Goal: Information Seeking & Learning: Learn about a topic

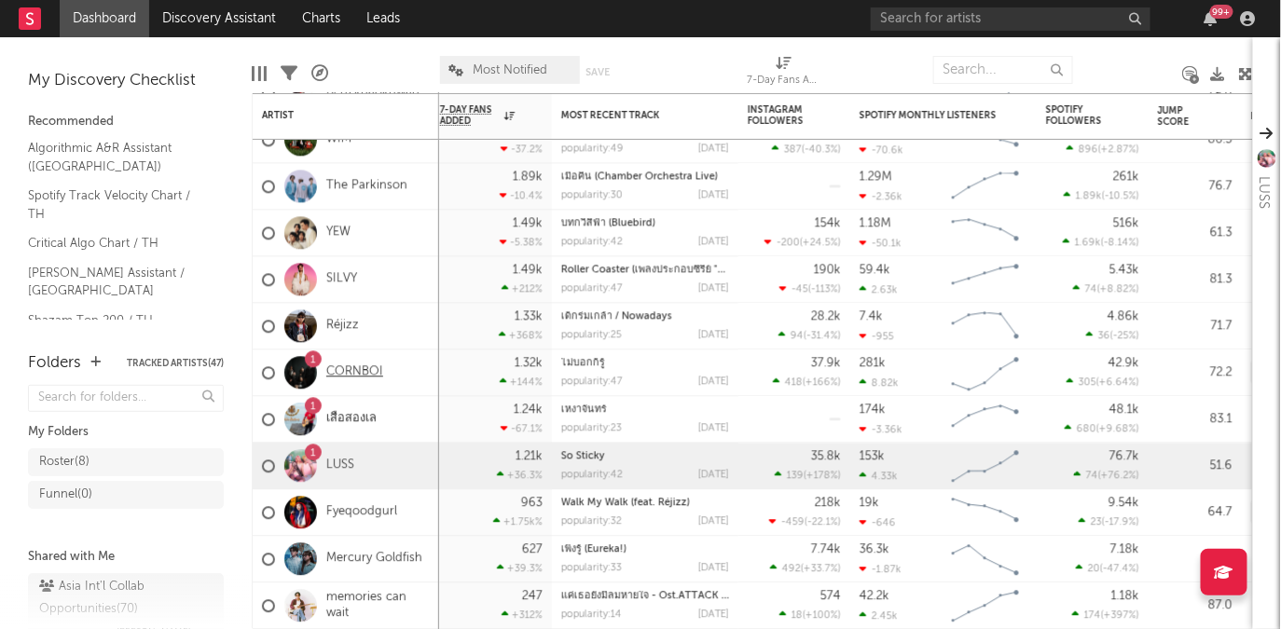
click at [375, 370] on link "CORNBOI" at bounding box center [354, 373] width 57 height 16
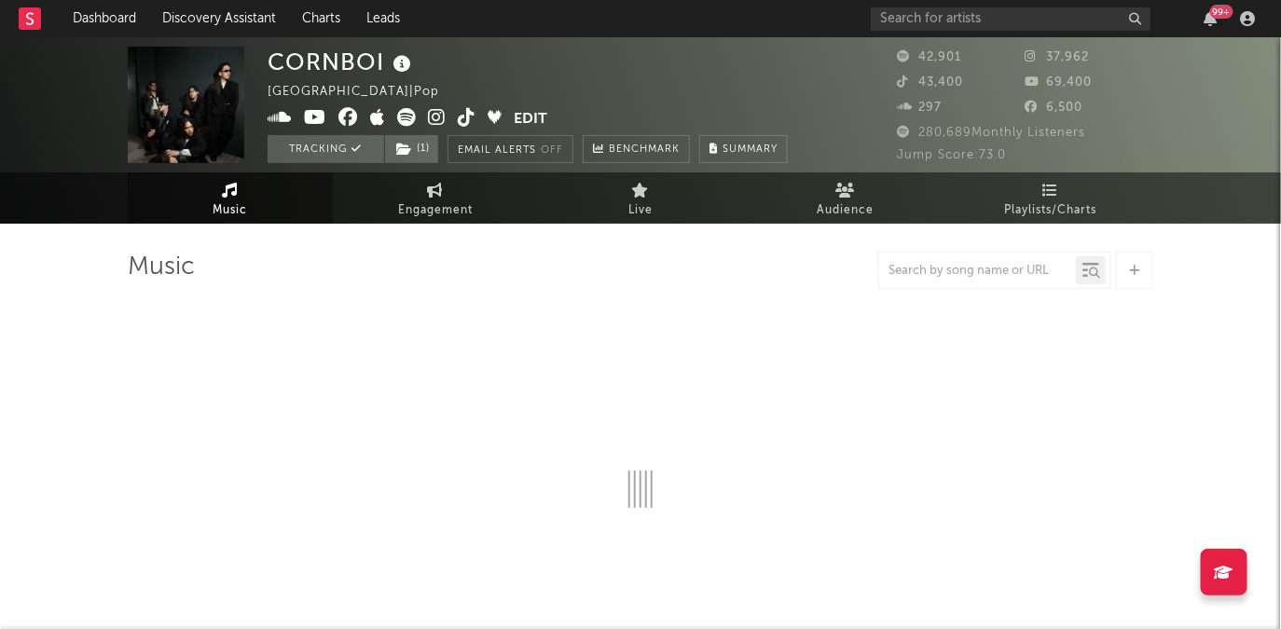
select select "6m"
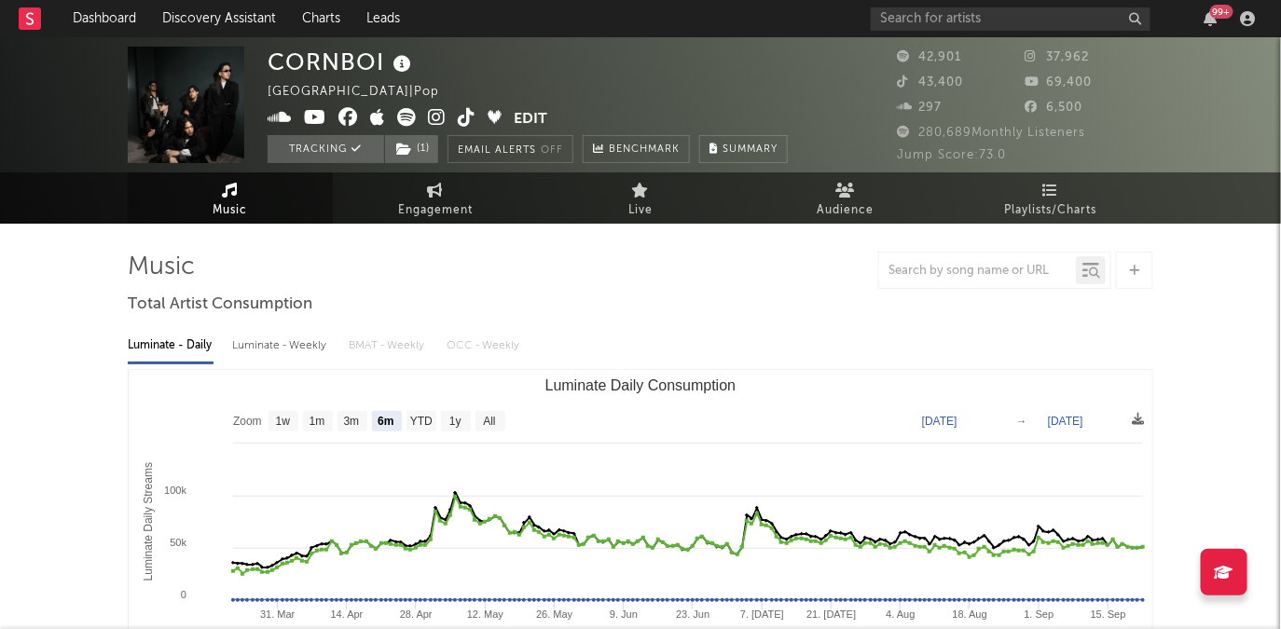
select select "6m"
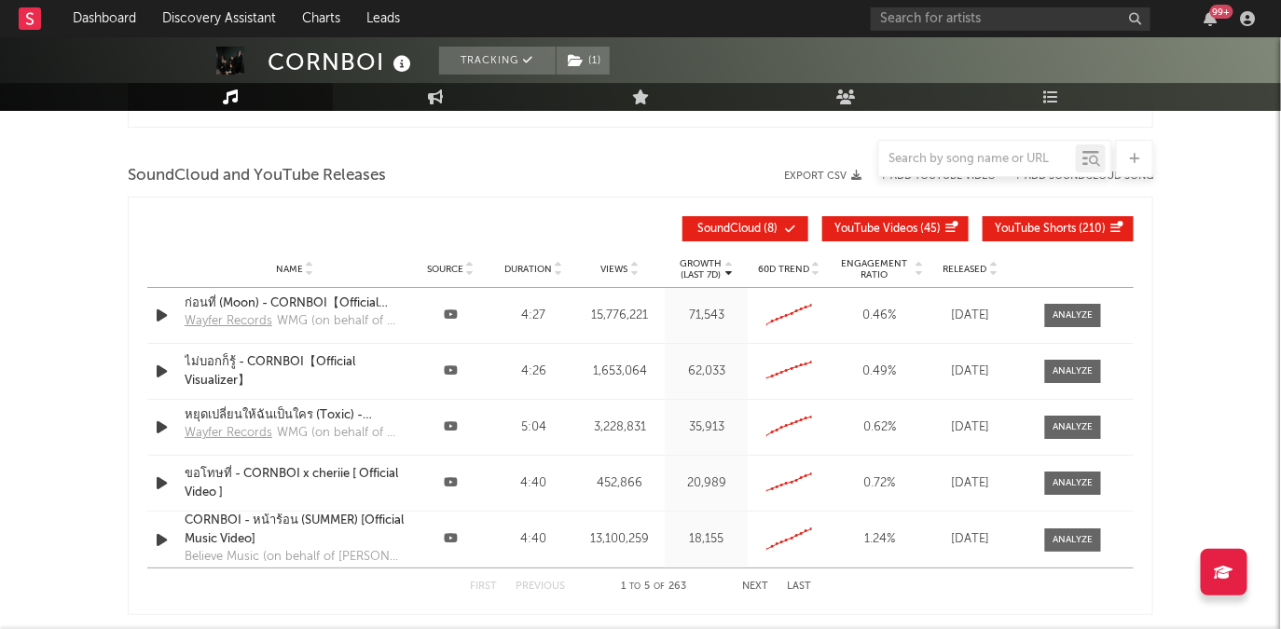
scroll to position [2142, 0]
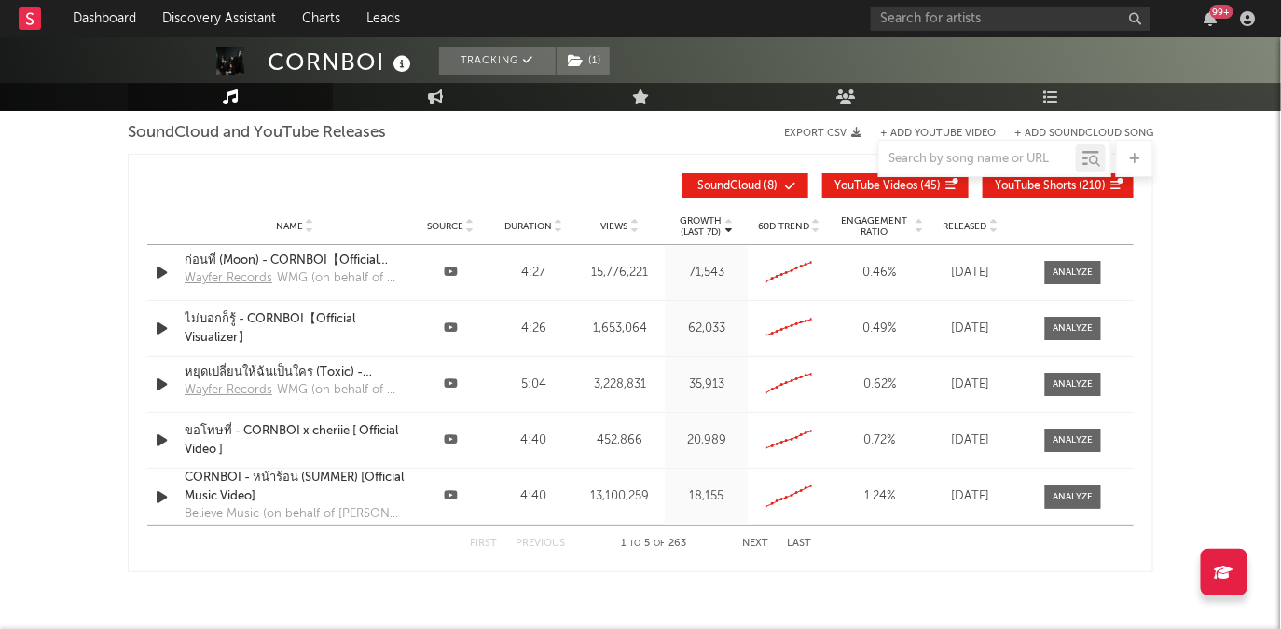
click at [762, 534] on div "First Previous 1 to 5 of 263 Next Last" at bounding box center [640, 544] width 341 height 36
click at [754, 544] on button "Next" at bounding box center [755, 544] width 26 height 10
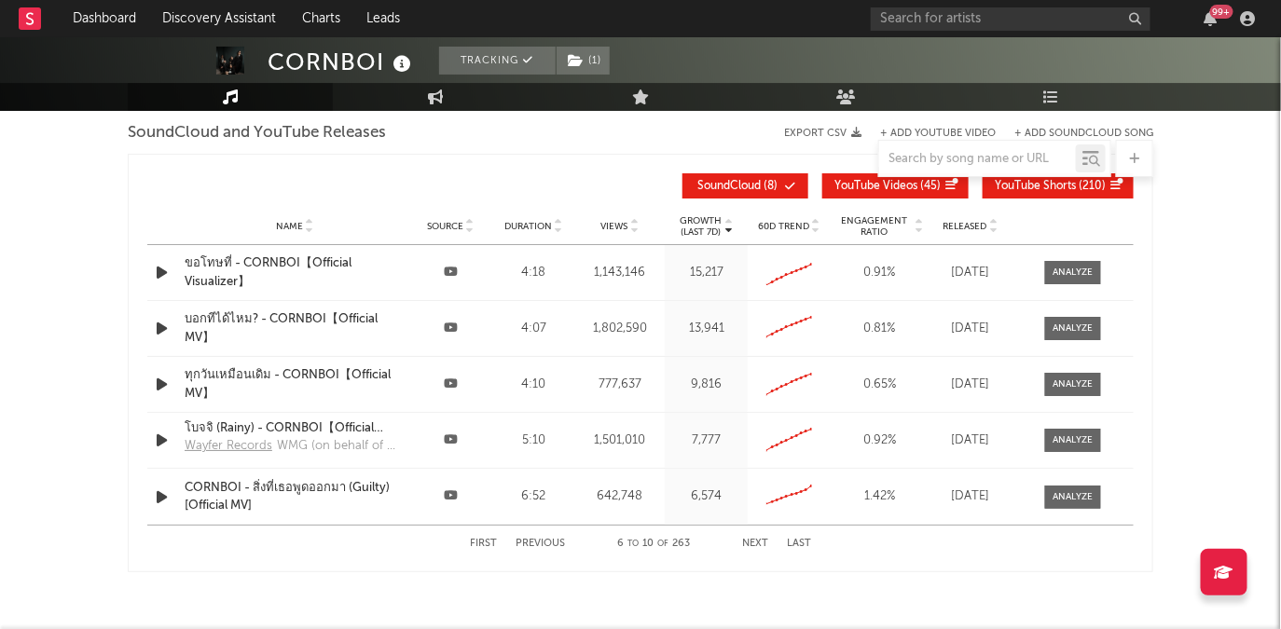
click at [754, 544] on button "Next" at bounding box center [755, 544] width 26 height 10
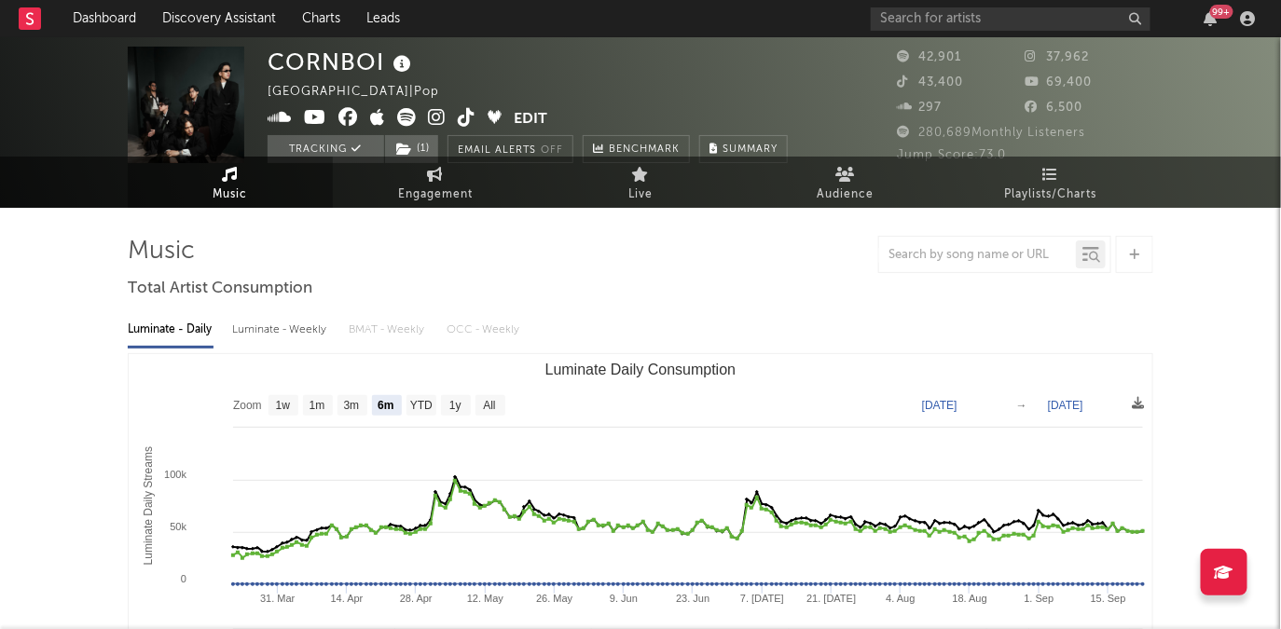
scroll to position [0, 0]
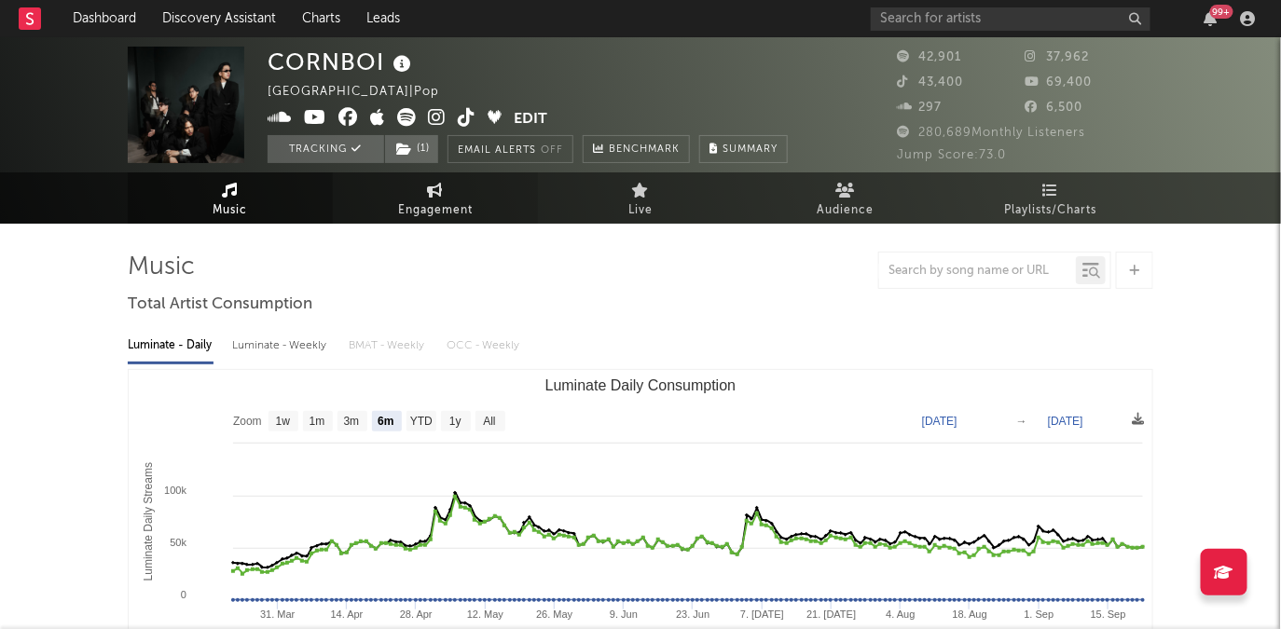
click at [449, 210] on span "Engagement" at bounding box center [435, 211] width 75 height 22
select select "1w"
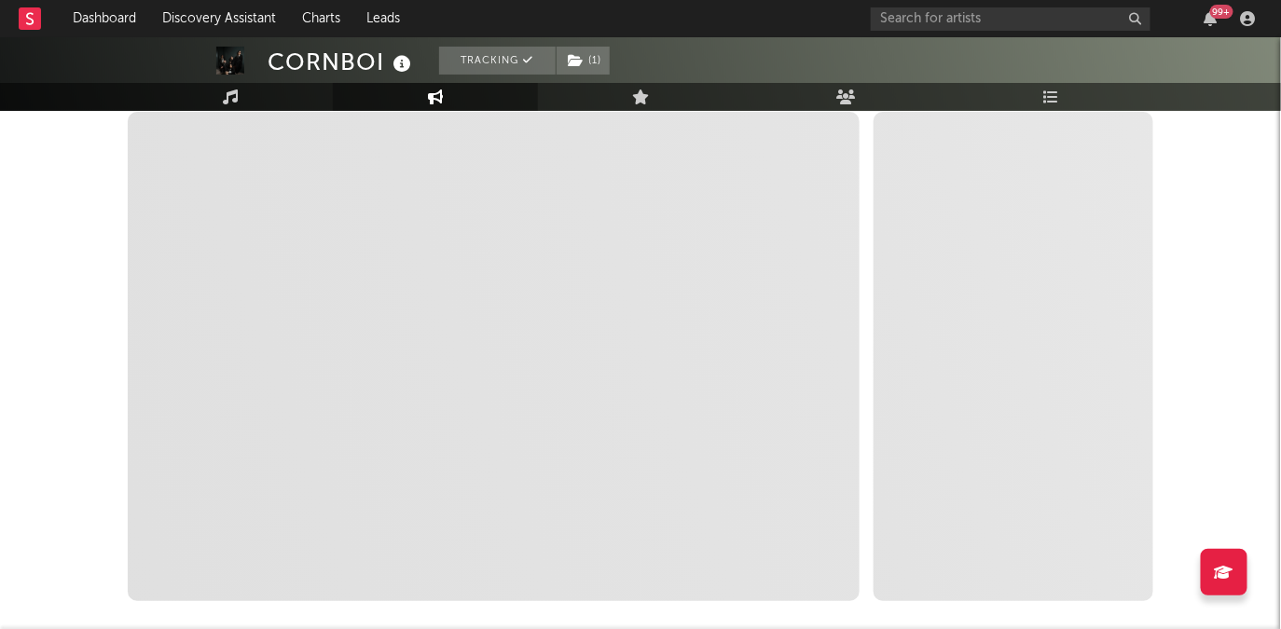
scroll to position [269, 0]
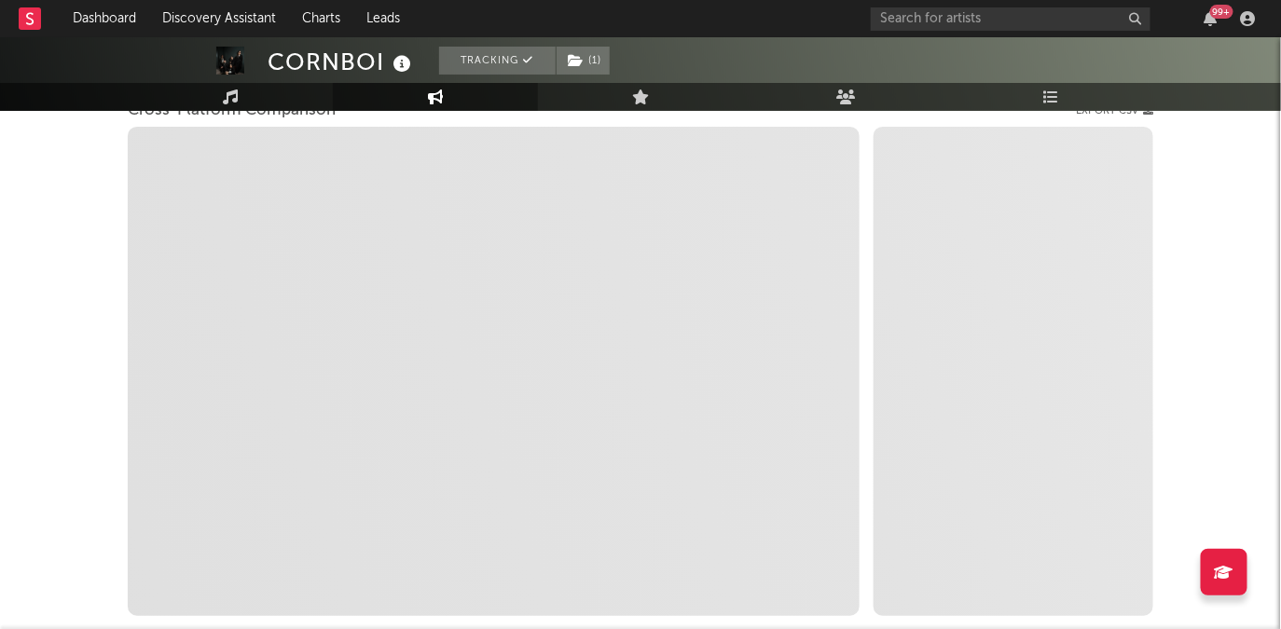
select select "1m"
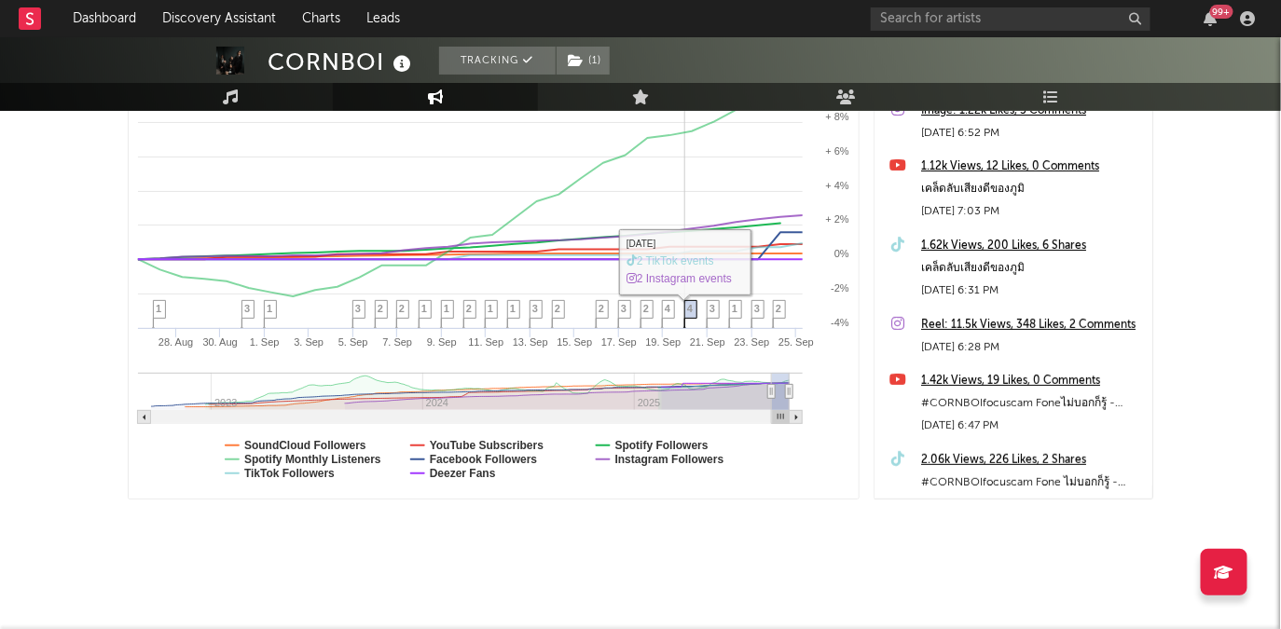
scroll to position [0, 0]
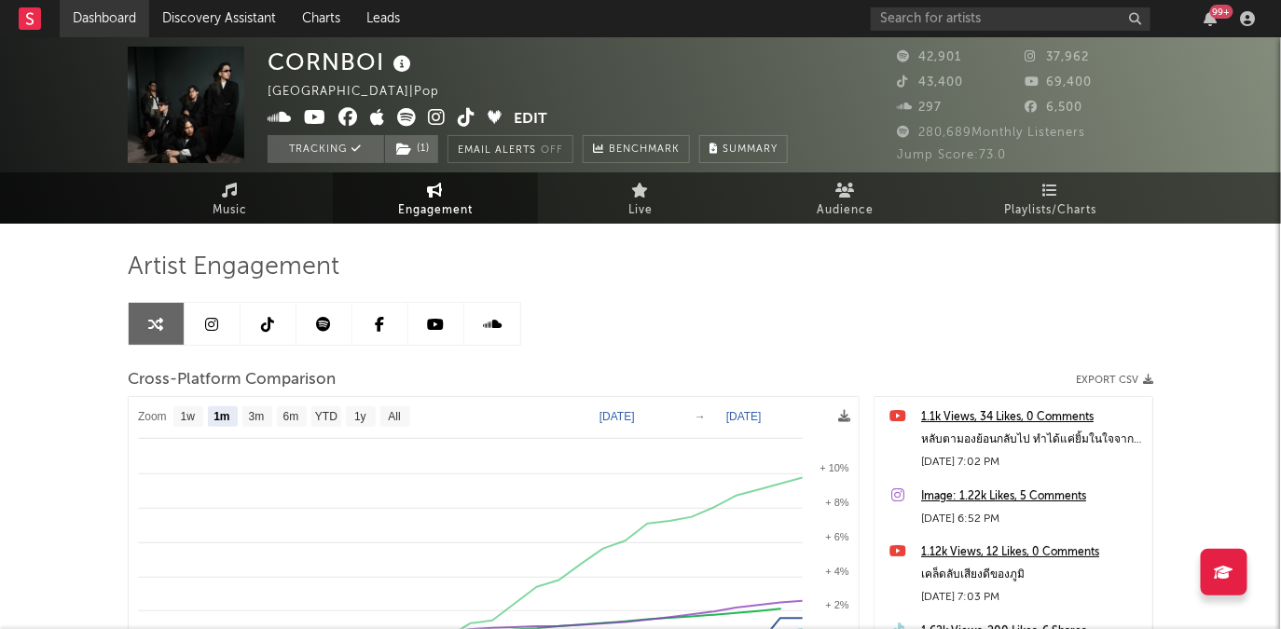
click at [98, 23] on link "Dashboard" at bounding box center [105, 18] width 90 height 37
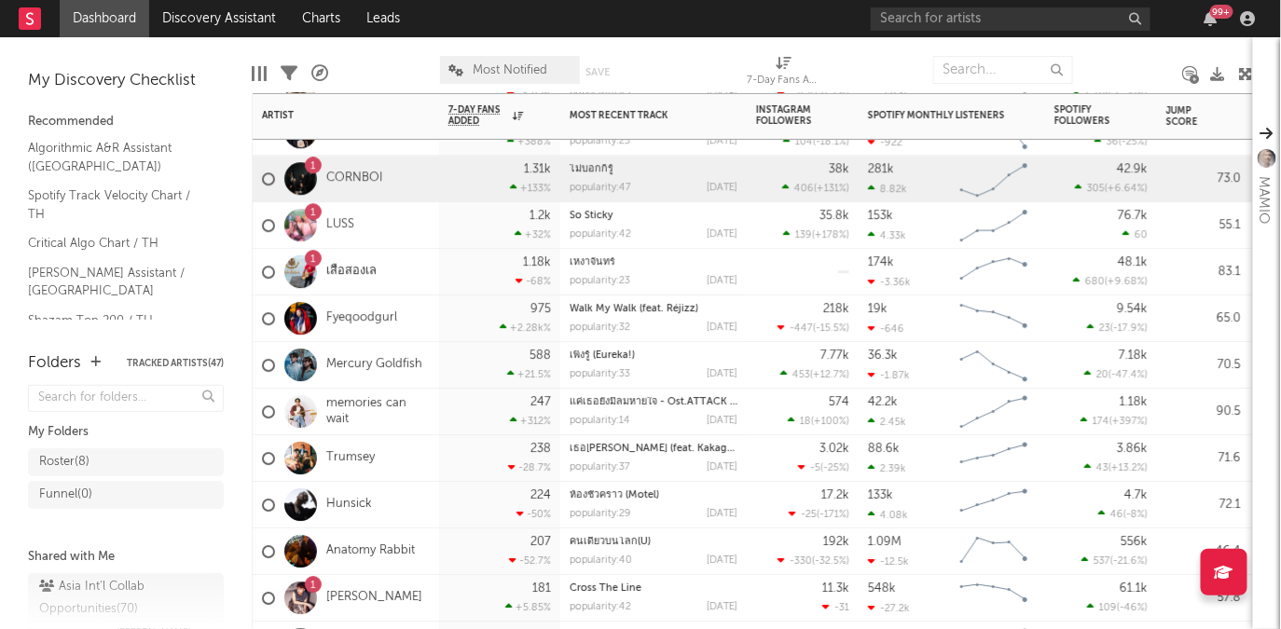
click at [315, 166] on div "1" at bounding box center [313, 166] width 6 height 0
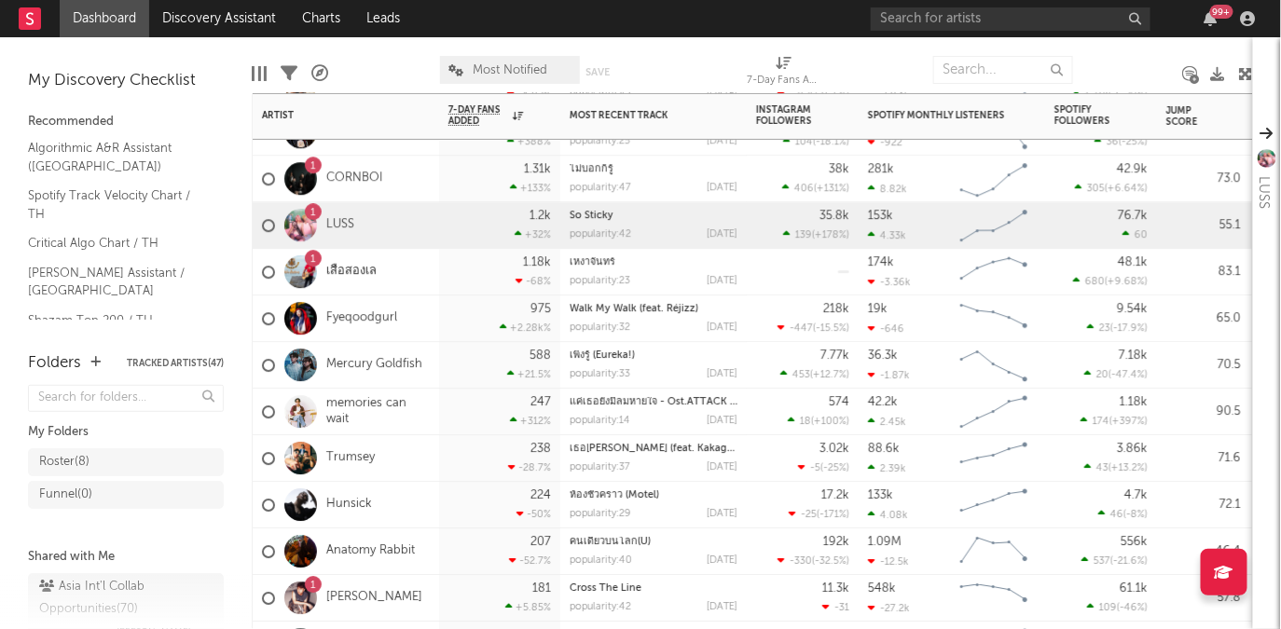
click at [311, 213] on div "1" at bounding box center [313, 213] width 6 height 0
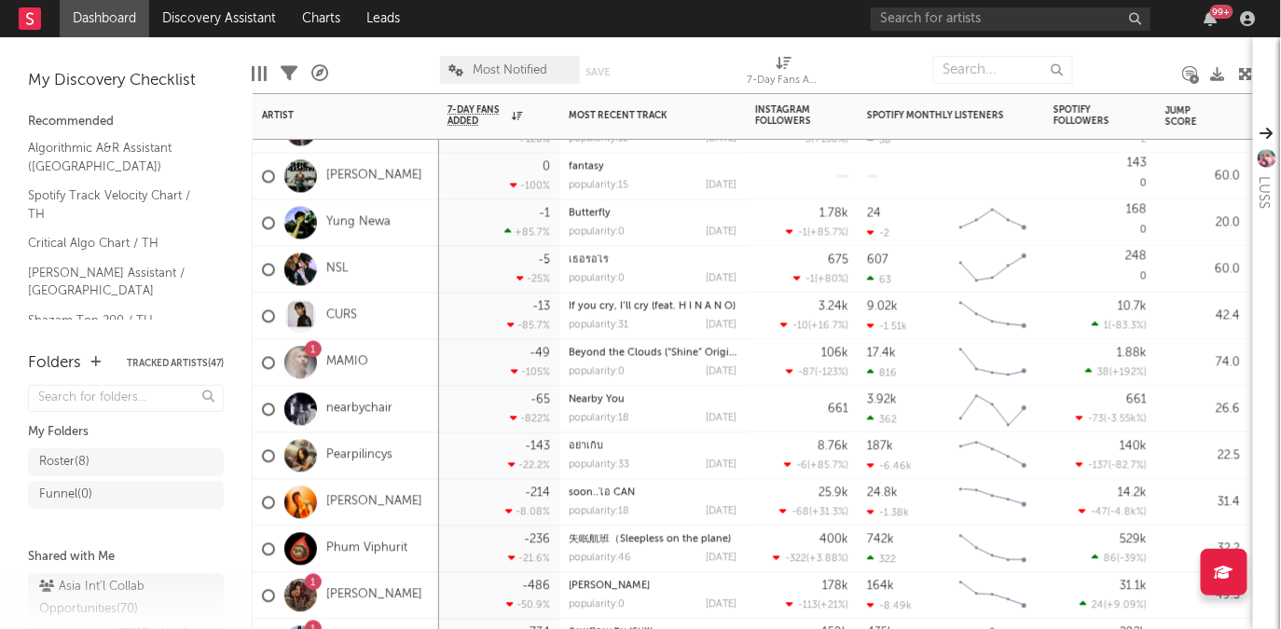
click at [313, 351] on div "1" at bounding box center [313, 351] width 6 height 0
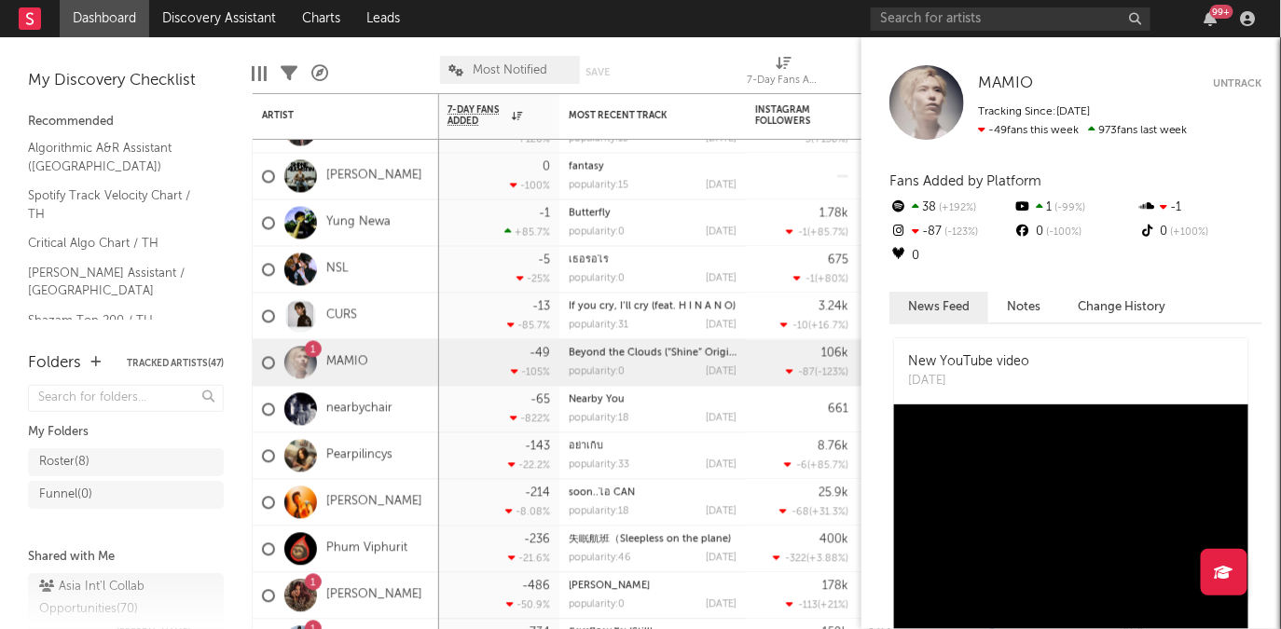
click at [1232, 278] on div "MAMIO MAMIO Untrack Tracking Since: [DATE] -49 fans this week 973 fans last wee…" at bounding box center [1072, 333] width 420 height 592
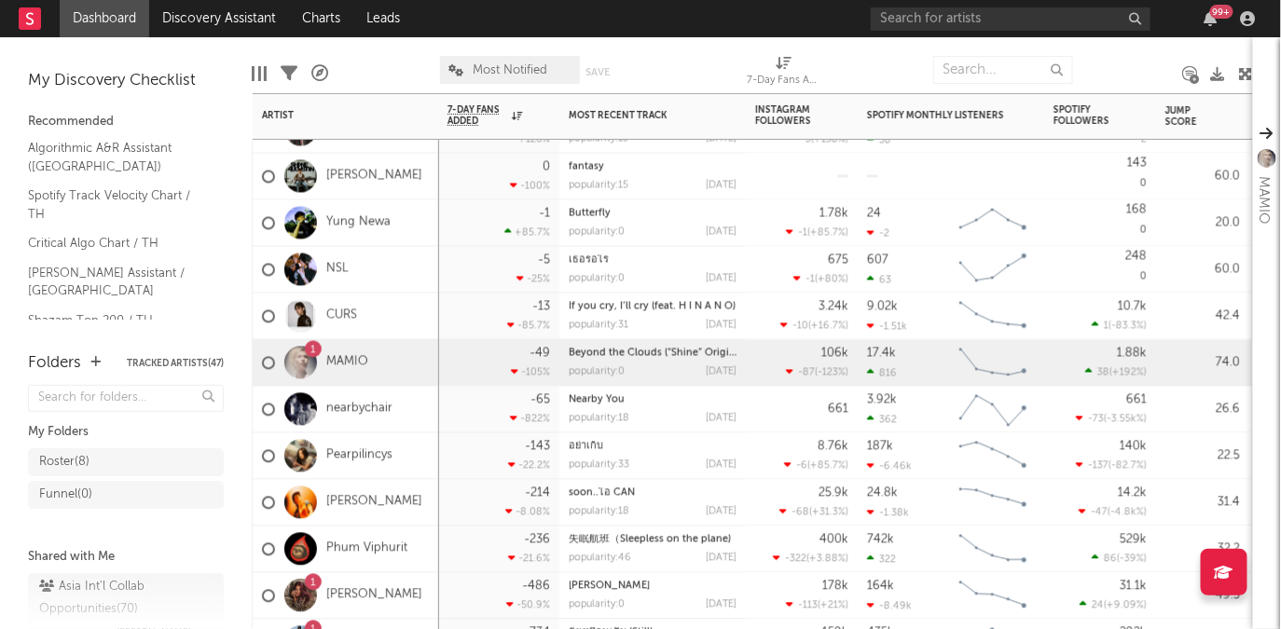
click at [314, 584] on div "1" at bounding box center [313, 584] width 6 height 0
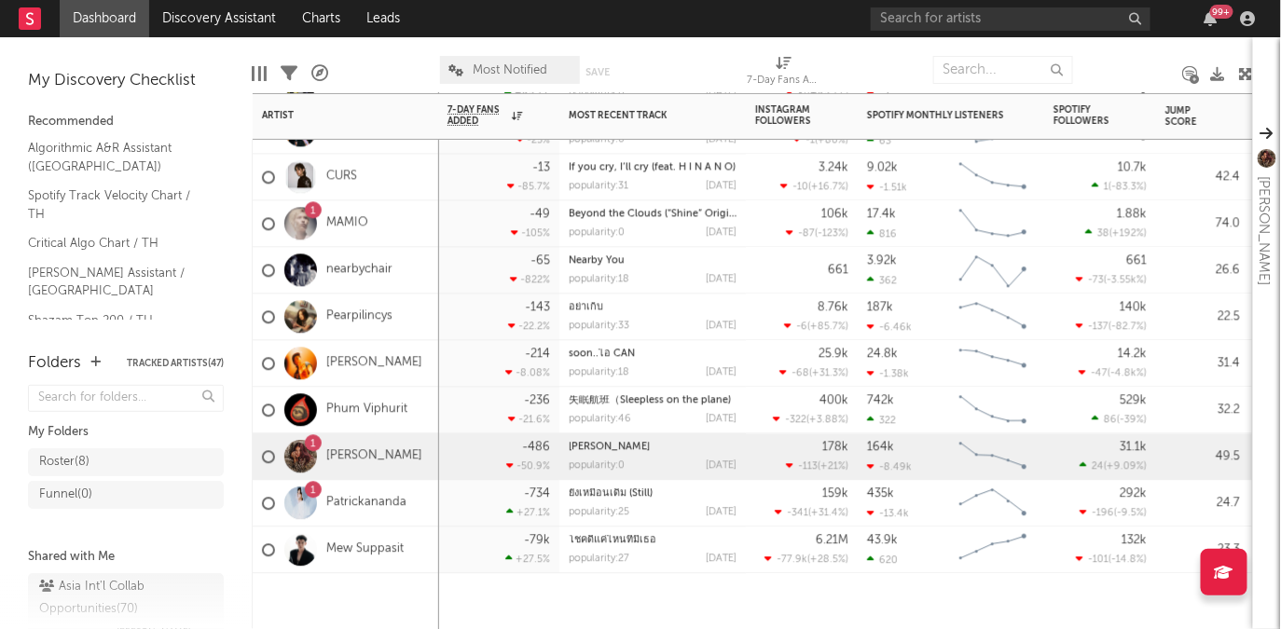
click at [314, 490] on div "1" at bounding box center [313, 490] width 6 height 0
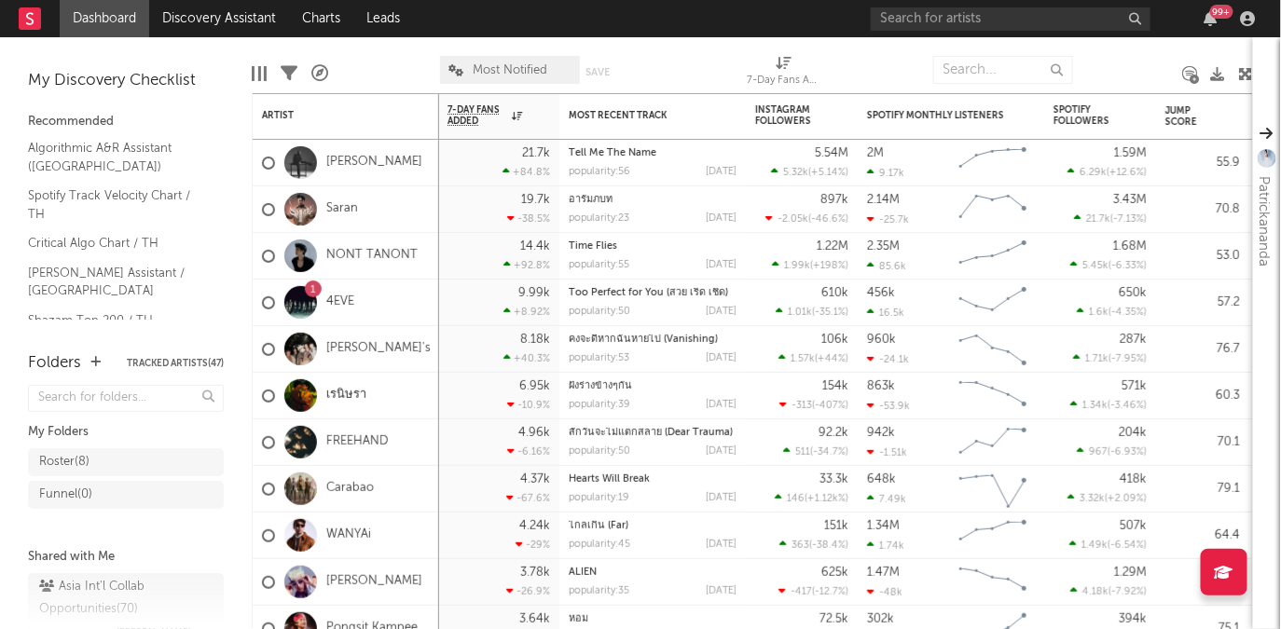
click at [1218, 19] on div "99 +" at bounding box center [1211, 18] width 28 height 15
click at [1214, 14] on div "99 +" at bounding box center [1221, 12] width 23 height 14
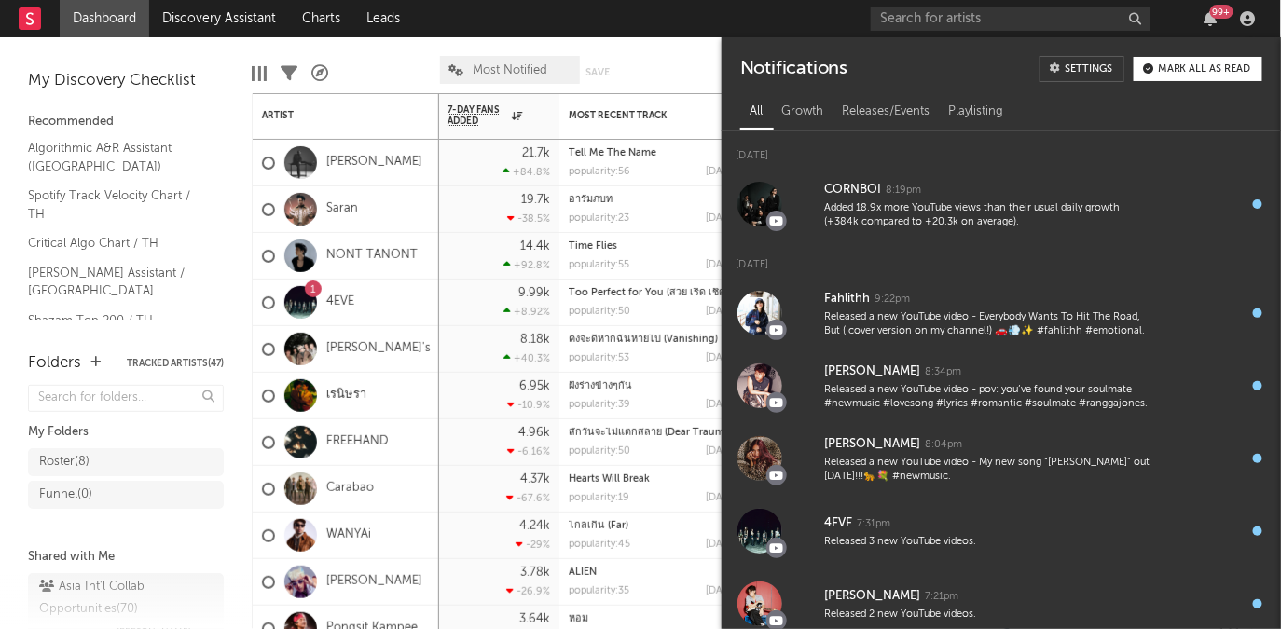
click at [1214, 15] on div "99 +" at bounding box center [1221, 12] width 23 height 14
